Goal: Task Accomplishment & Management: Manage account settings

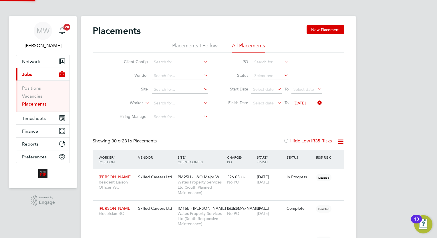
click at [306, 103] on span "11 Sep 2025" at bounding box center [299, 103] width 12 height 5
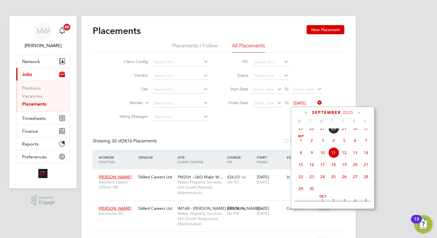
click at [316, 103] on icon at bounding box center [316, 103] width 0 height 8
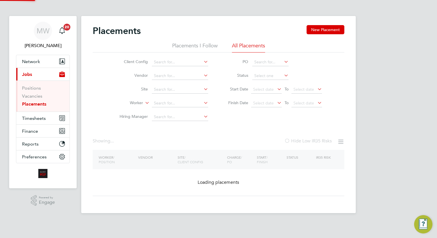
click at [245, 139] on div "Showing ... Hide Low IR35 Risks" at bounding box center [219, 144] width 252 height 12
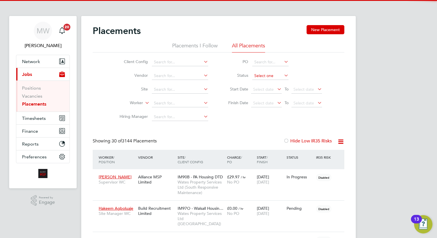
click at [271, 78] on input at bounding box center [270, 76] width 36 height 8
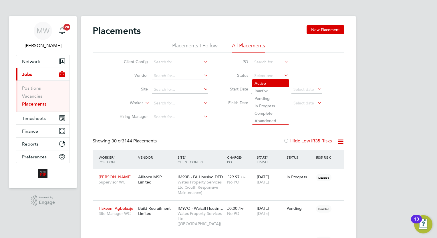
click at [264, 85] on li "Active" at bounding box center [270, 83] width 37 height 7
type input "Active"
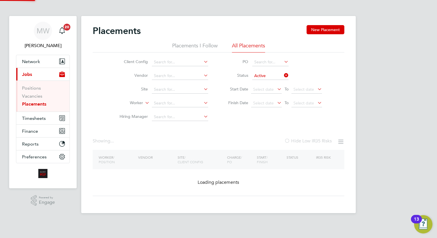
click at [249, 124] on div "Client Config Vendor Site Worker Hiring Manager PO Status Active Start Date Sel…" at bounding box center [219, 88] width 252 height 71
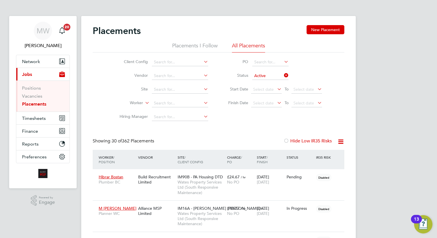
click at [342, 143] on icon at bounding box center [340, 141] width 7 height 7
click at [323, 153] on li "Download Placements Report" at bounding box center [312, 156] width 61 height 8
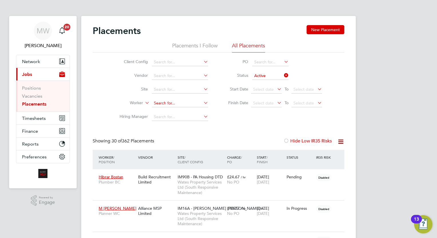
click at [163, 100] on input at bounding box center [180, 103] width 56 height 8
click at [290, 76] on li "Status Active" at bounding box center [272, 76] width 114 height 14
click at [283, 76] on icon at bounding box center [283, 75] width 0 height 8
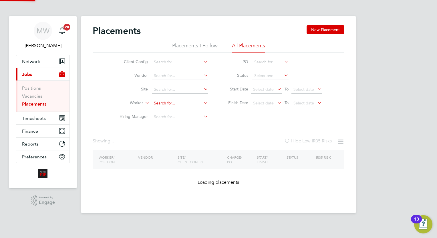
click at [174, 104] on input at bounding box center [180, 103] width 56 height 8
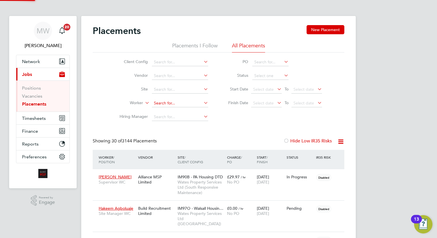
scroll to position [16, 40]
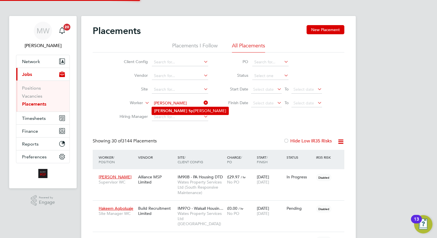
click at [184, 110] on li "Richard Sp anton" at bounding box center [190, 111] width 77 height 8
type input "[PERSON_NAME]"
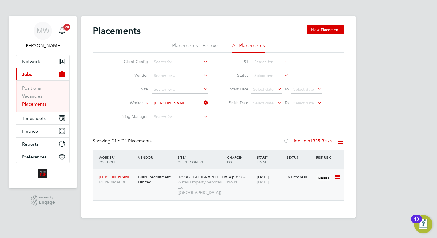
click at [224, 178] on div "IM93I - Cramlington Wates Property Services Ltd (Central & North)" at bounding box center [200, 185] width 49 height 27
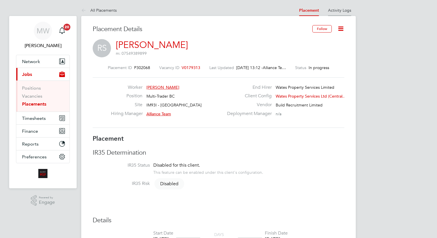
click at [335, 14] on li "Activity Logs" at bounding box center [339, 10] width 23 height 11
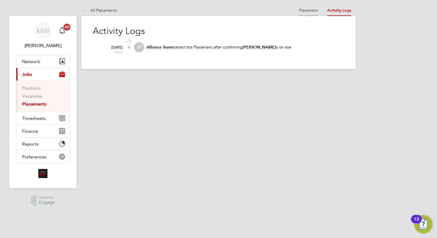
click at [303, 13] on li "Placement" at bounding box center [308, 10] width 19 height 11
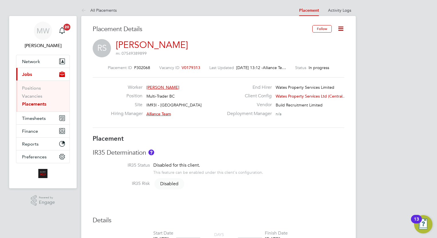
click at [340, 34] on div "Follow" at bounding box center [326, 31] width 36 height 13
click at [341, 28] on icon at bounding box center [340, 28] width 7 height 7
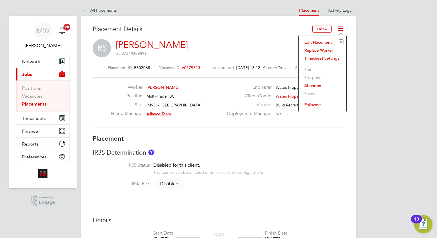
click at [322, 40] on li "Edit Placement e" at bounding box center [322, 42] width 42 height 8
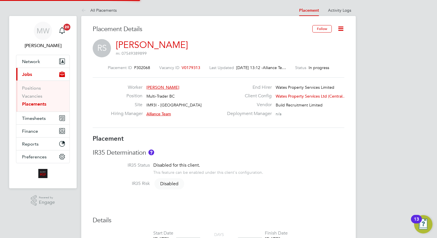
type input "Alliance Team"
type input "[PERSON_NAME]"
type input "[DATE]"
type input "08:00"
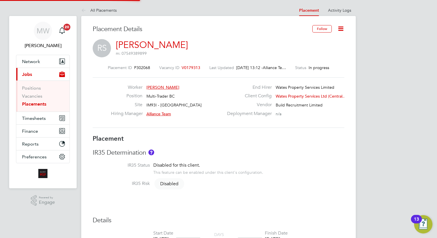
type input "18:00"
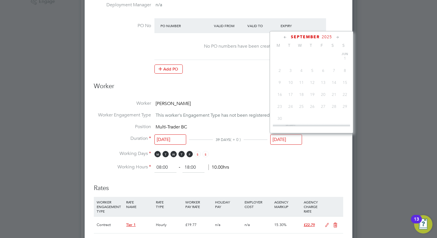
scroll to position [212, 0]
click at [292, 136] on input "[DATE]" at bounding box center [286, 140] width 32 height 11
click at [390, 71] on div at bounding box center [218, 119] width 437 height 238
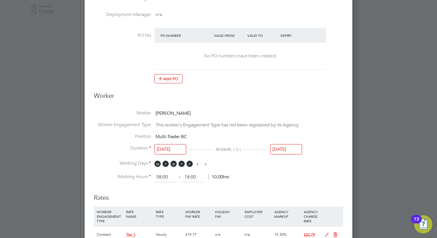
scroll to position [196, 0]
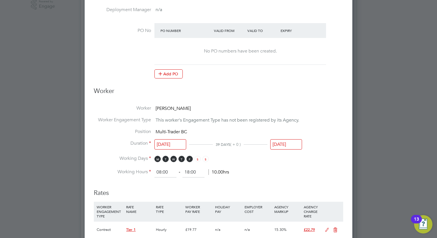
click at [280, 142] on input "[DATE]" at bounding box center [286, 145] width 32 height 11
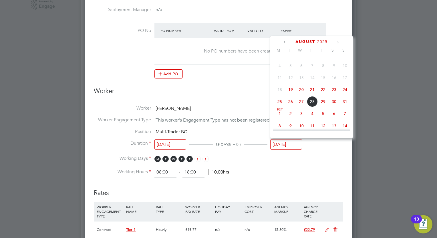
scroll to position [143, 0]
click at [290, 93] on span "19" at bounding box center [290, 89] width 11 height 11
type input "[DATE]"
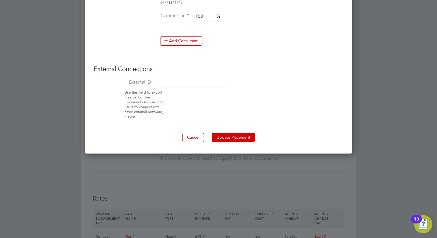
scroll to position [593, 0]
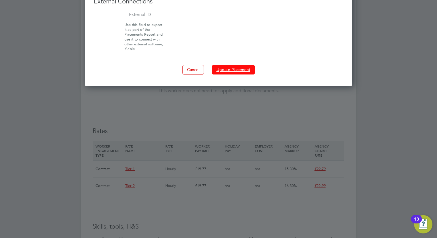
click at [238, 65] on button "Update Placement" at bounding box center [233, 69] width 43 height 9
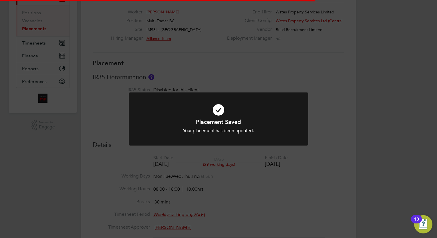
scroll to position [3, 3]
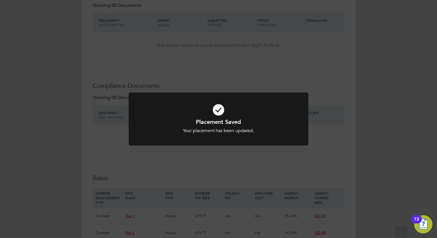
click at [253, 192] on div "Placement Saved Your placement has been updated. Cancel Okay" at bounding box center [218, 119] width 437 height 238
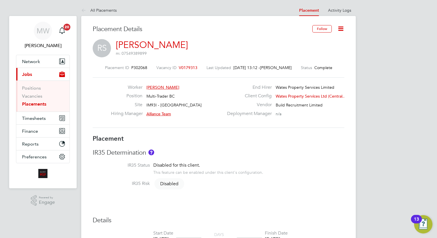
click at [223, 162] on div "IR35 Determination IR35 Status Disabled for this client. This feature can be en…" at bounding box center [219, 171] width 252 height 45
